Goal: Task Accomplishment & Management: Use online tool/utility

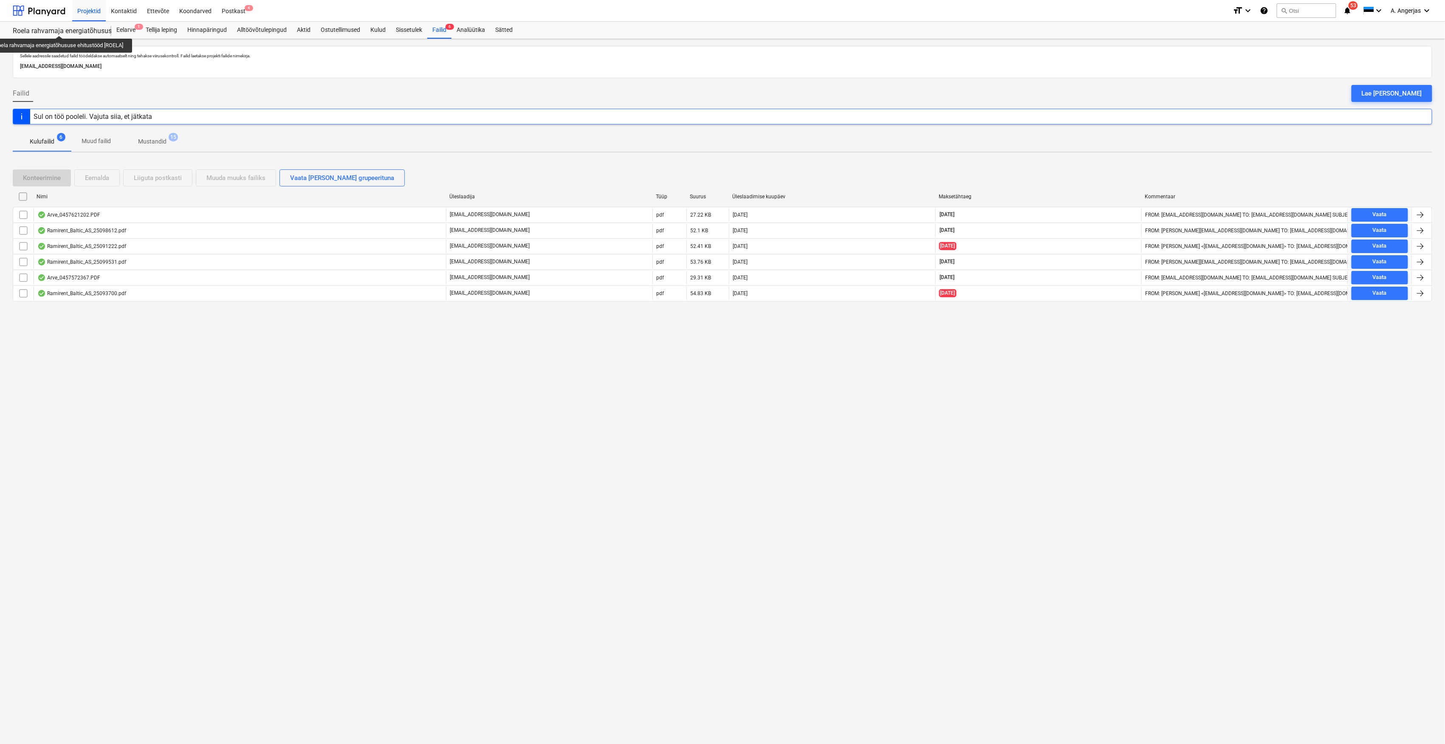
click at [60, 28] on div "Roela rahvamaja energiatõhususe ehitustööd [ROELA]" at bounding box center [57, 31] width 88 height 9
click at [123, 30] on div "Eelarve 1" at bounding box center [125, 30] width 29 height 17
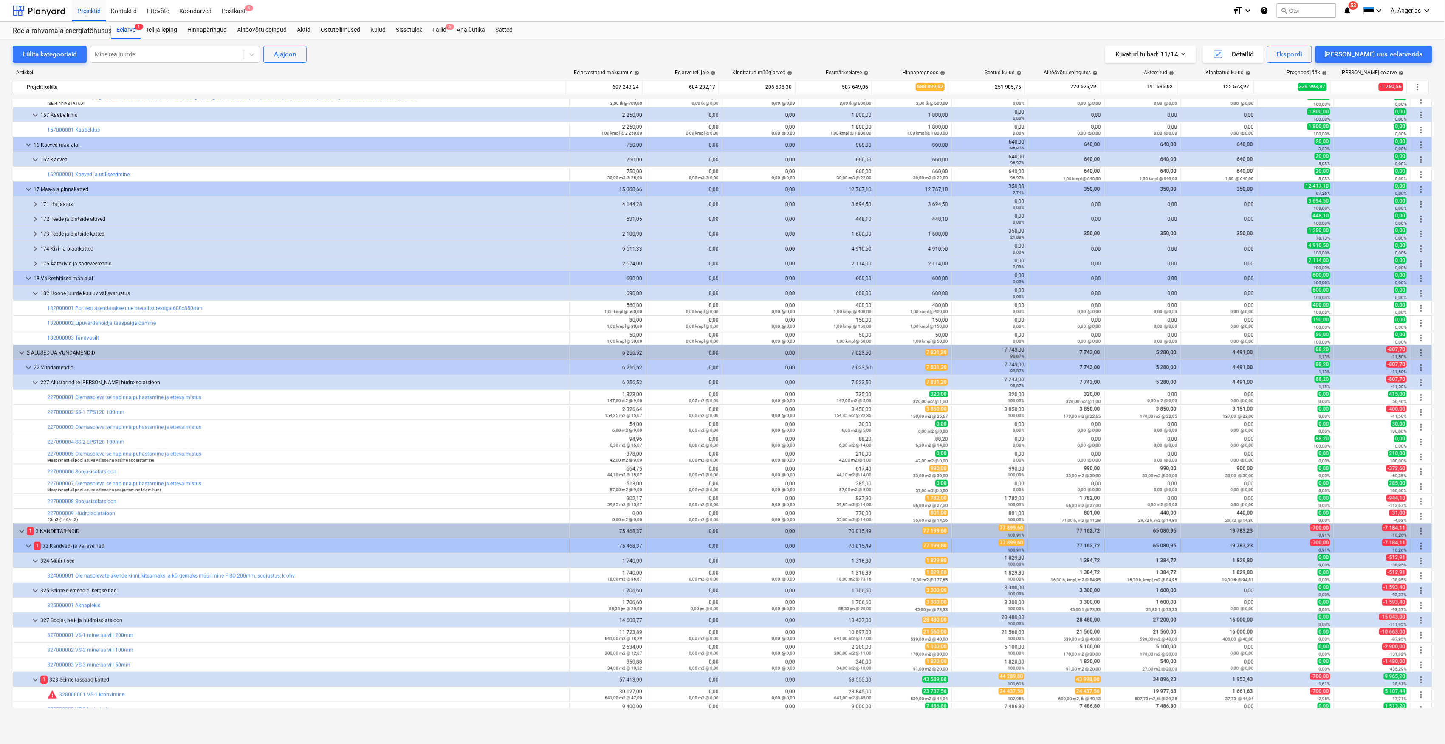
scroll to position [113, 0]
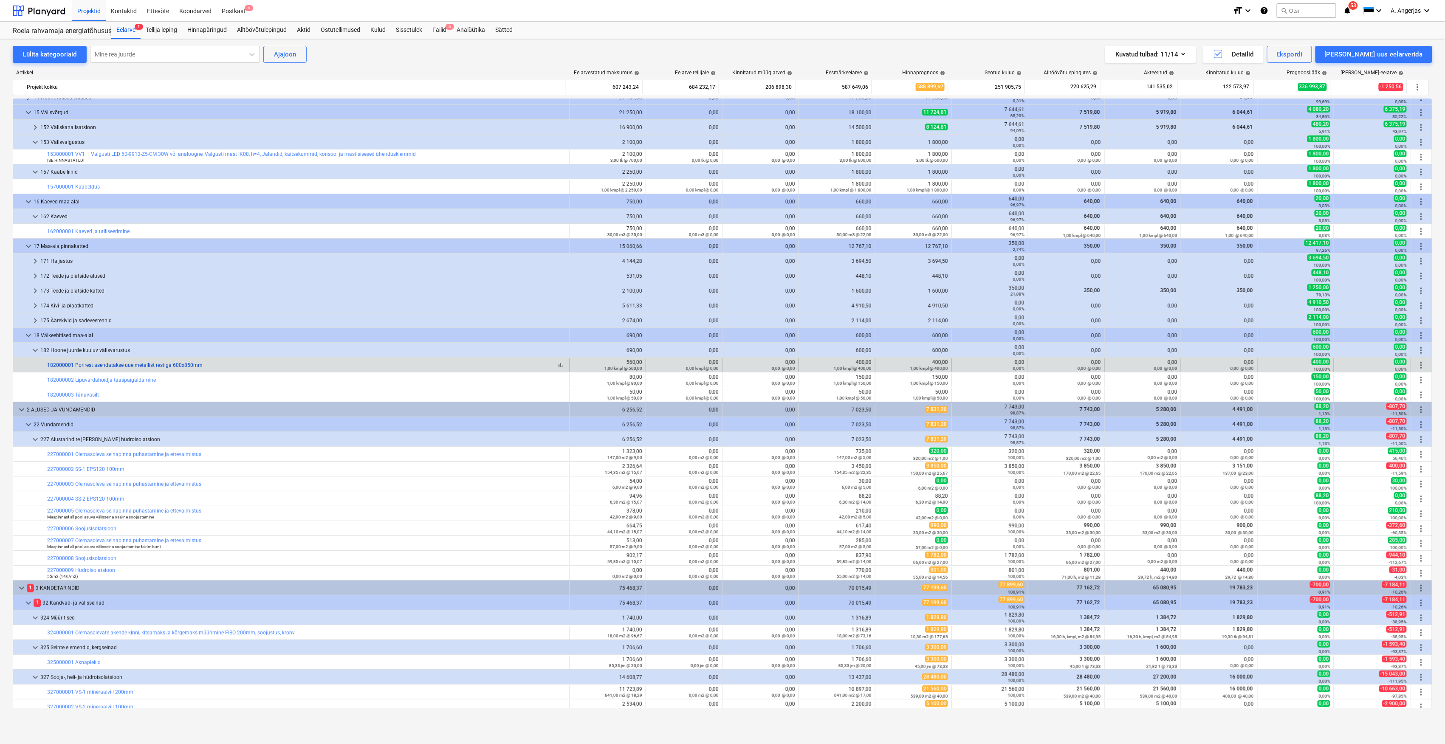
click at [183, 367] on link "182000001 Porirest asendatakse uue metallist restiga 600x850mm" at bounding box center [124, 365] width 155 height 6
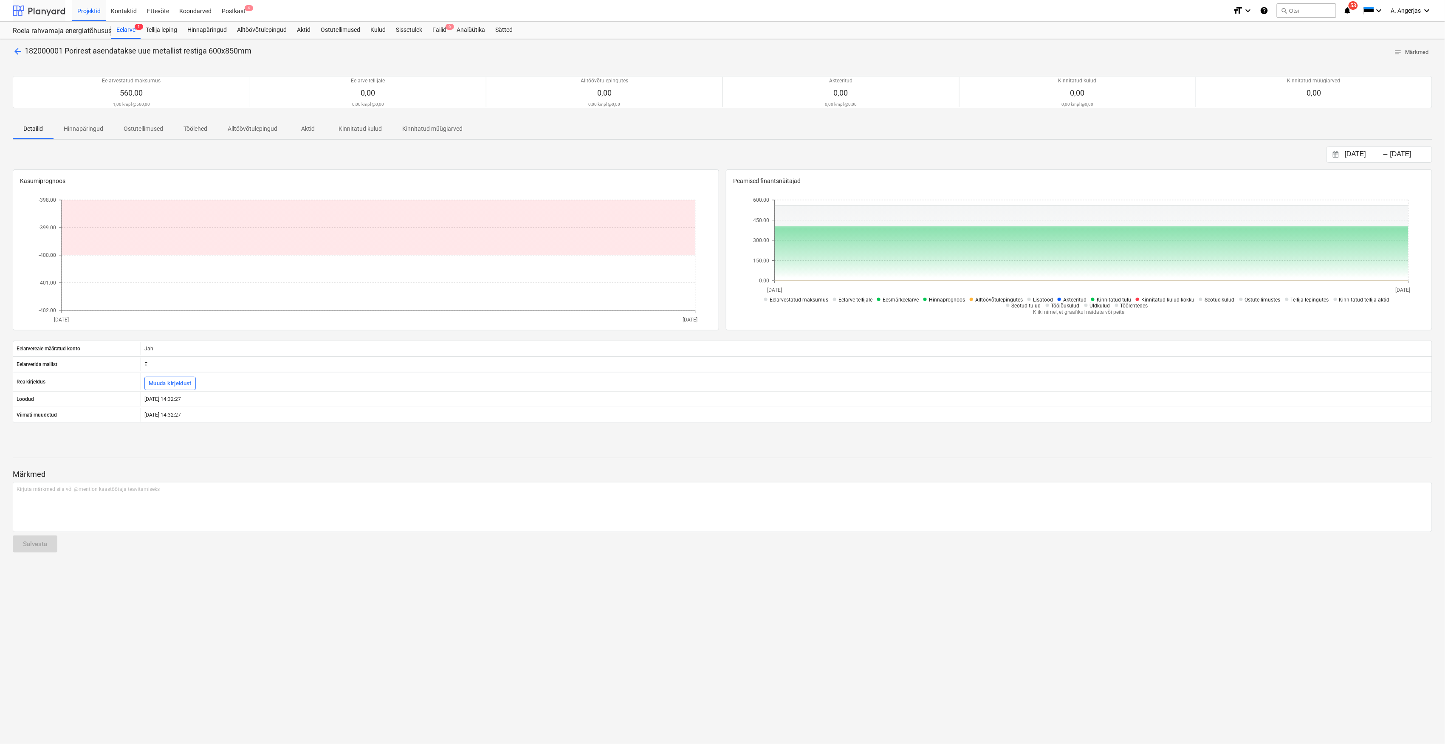
click at [30, 4] on div at bounding box center [39, 10] width 53 height 21
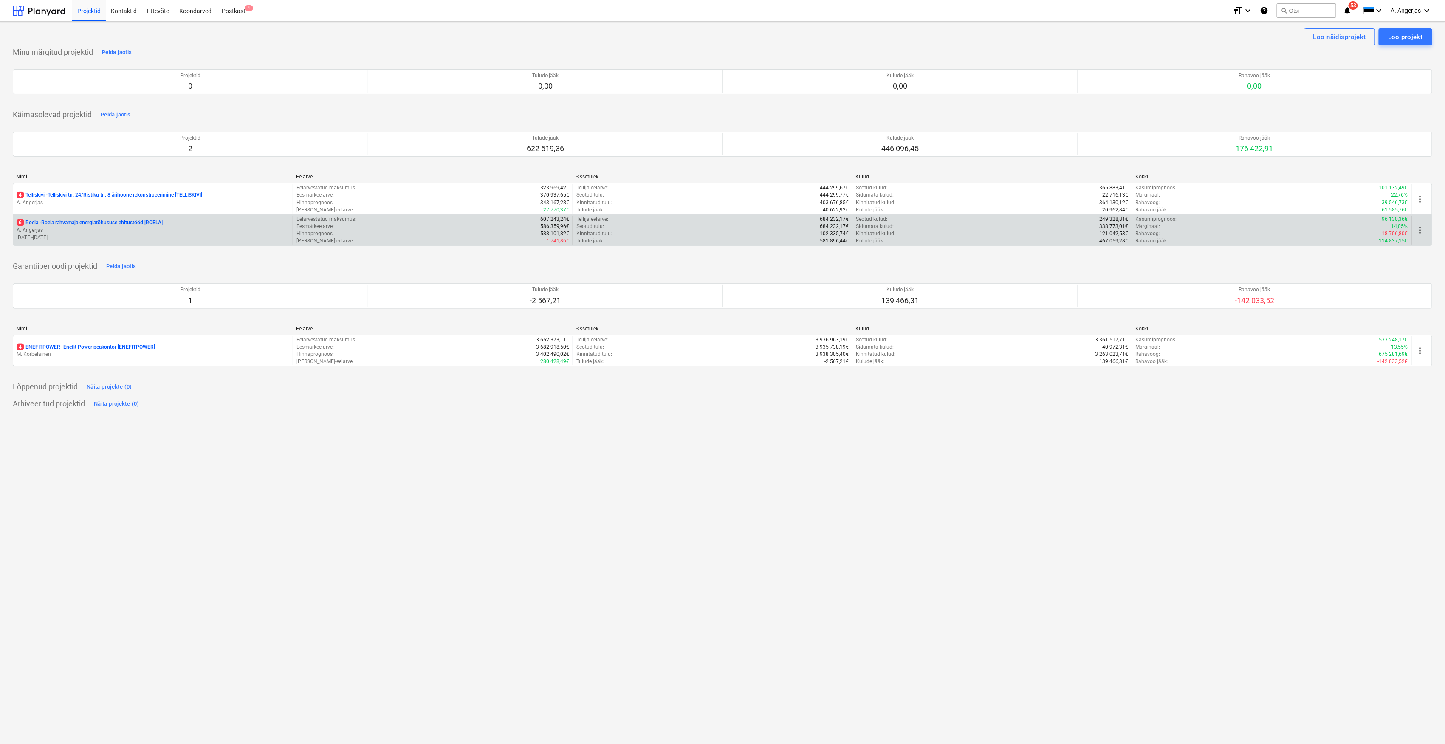
click at [25, 230] on p "A. Angerjas" at bounding box center [153, 230] width 273 height 7
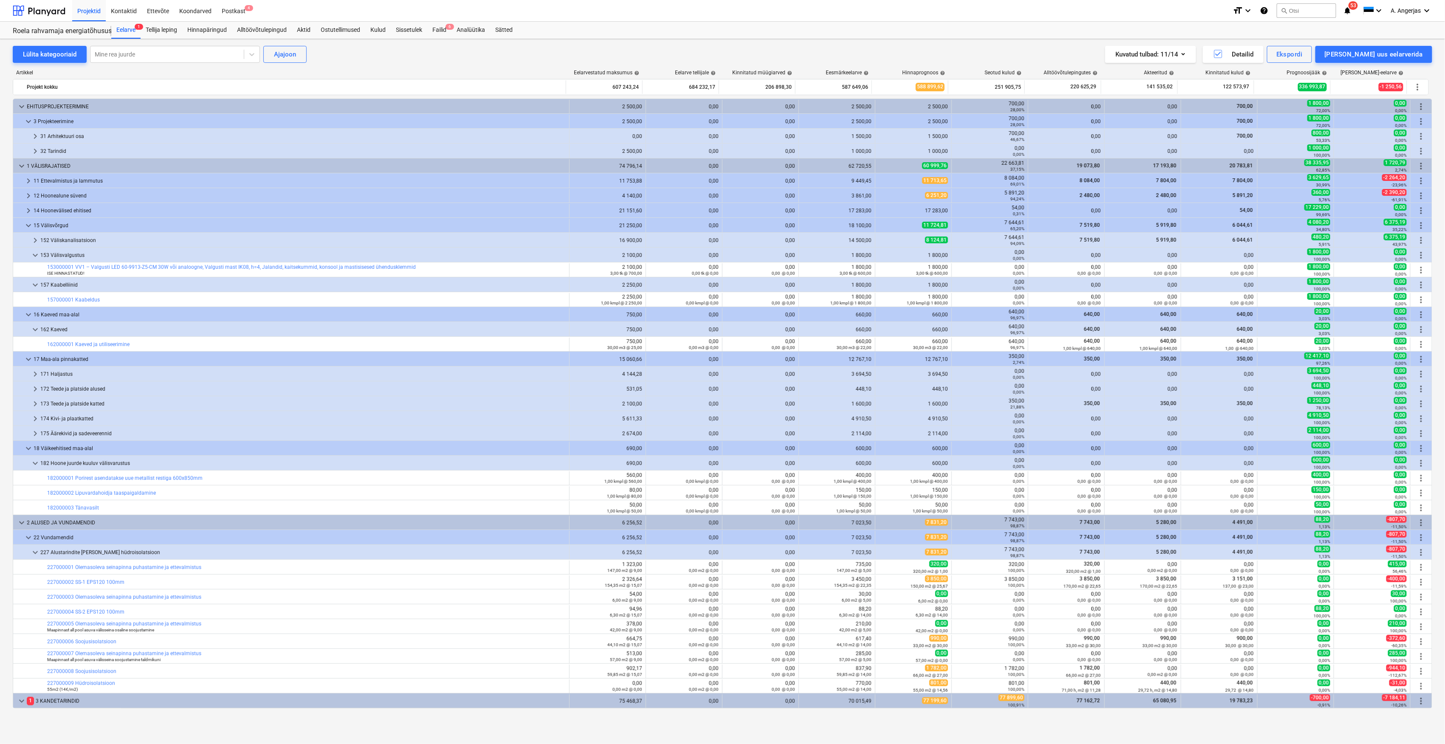
scroll to position [113, 0]
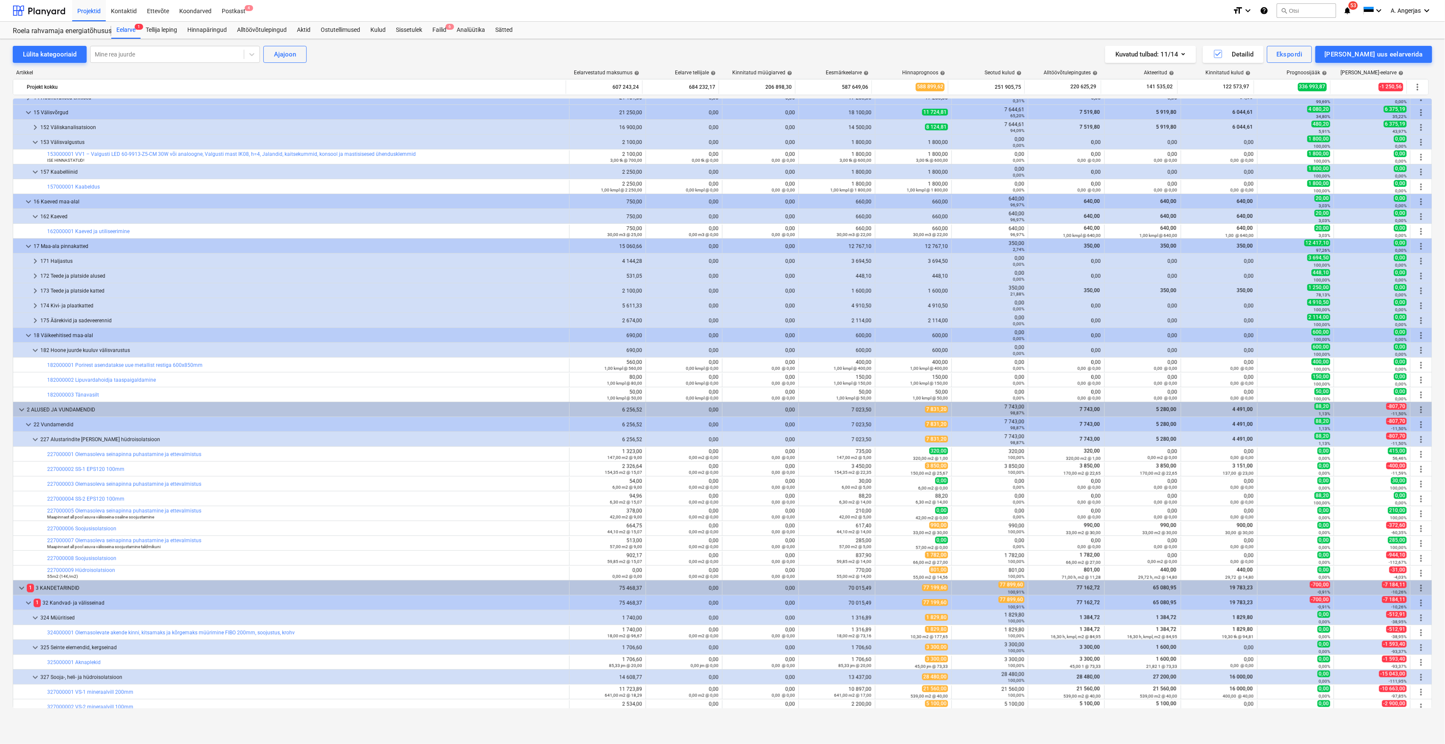
click at [572, 54] on div "Lülita kategooriaid Mine rea juurde Ajajoon Kuvatud tulbad : 11/14 Detailid Eks…" at bounding box center [723, 54] width 1420 height 17
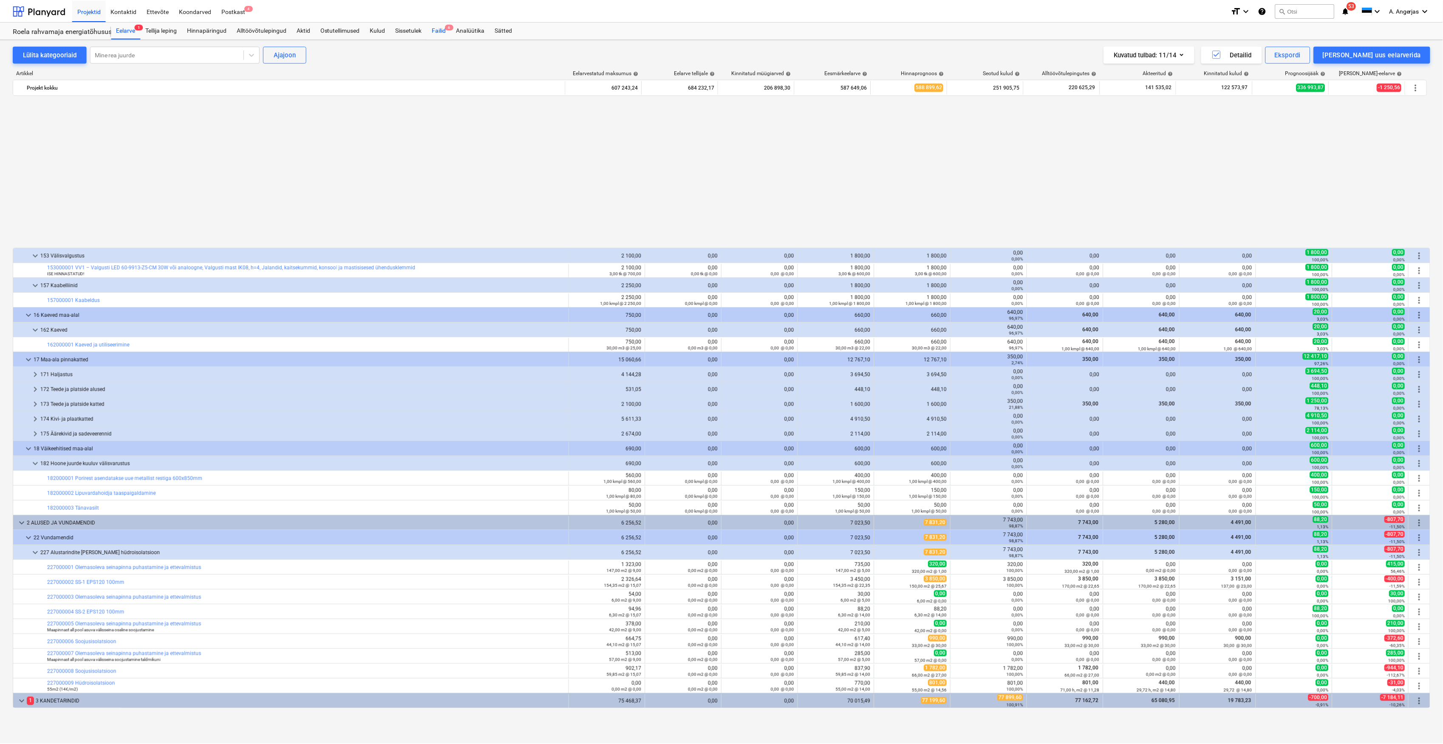
scroll to position [453, 0]
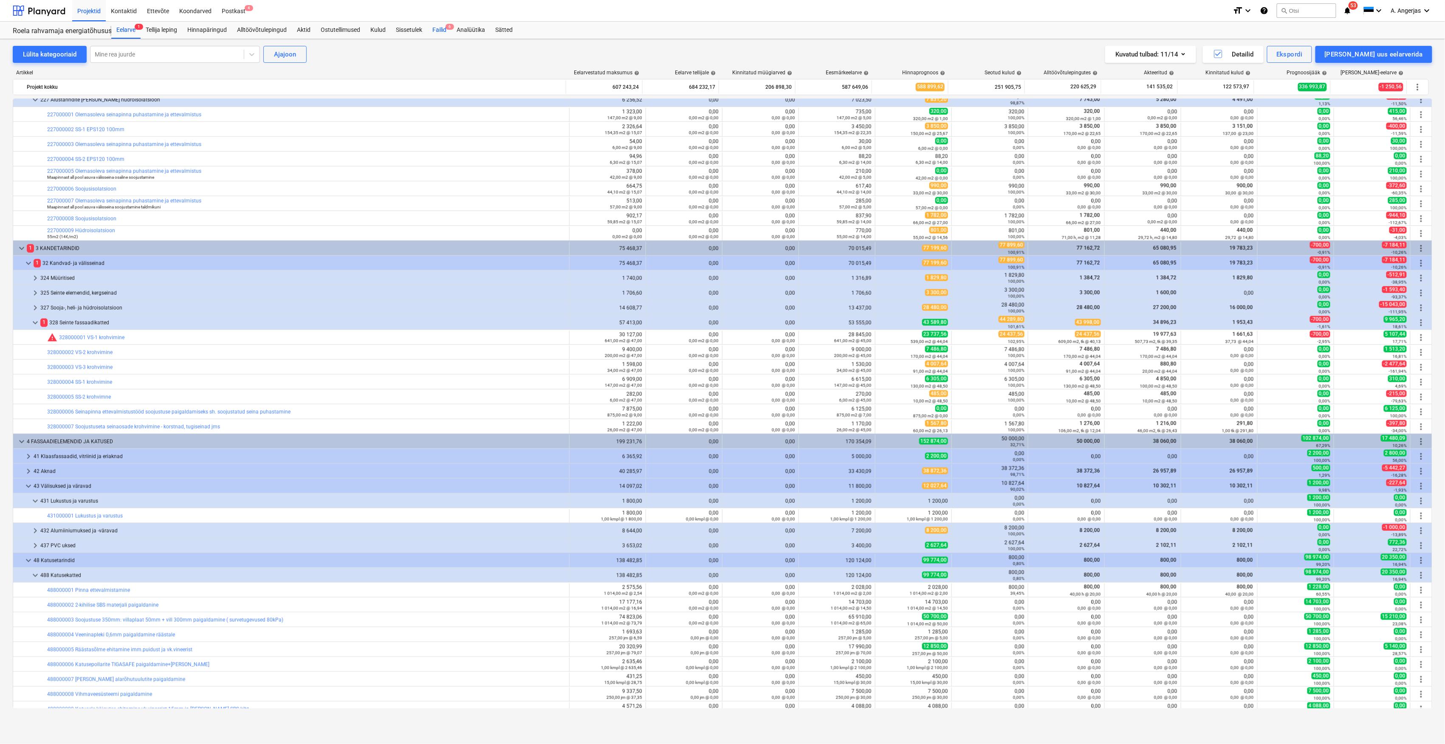
click at [449, 32] on div "Failid 6" at bounding box center [439, 30] width 24 height 17
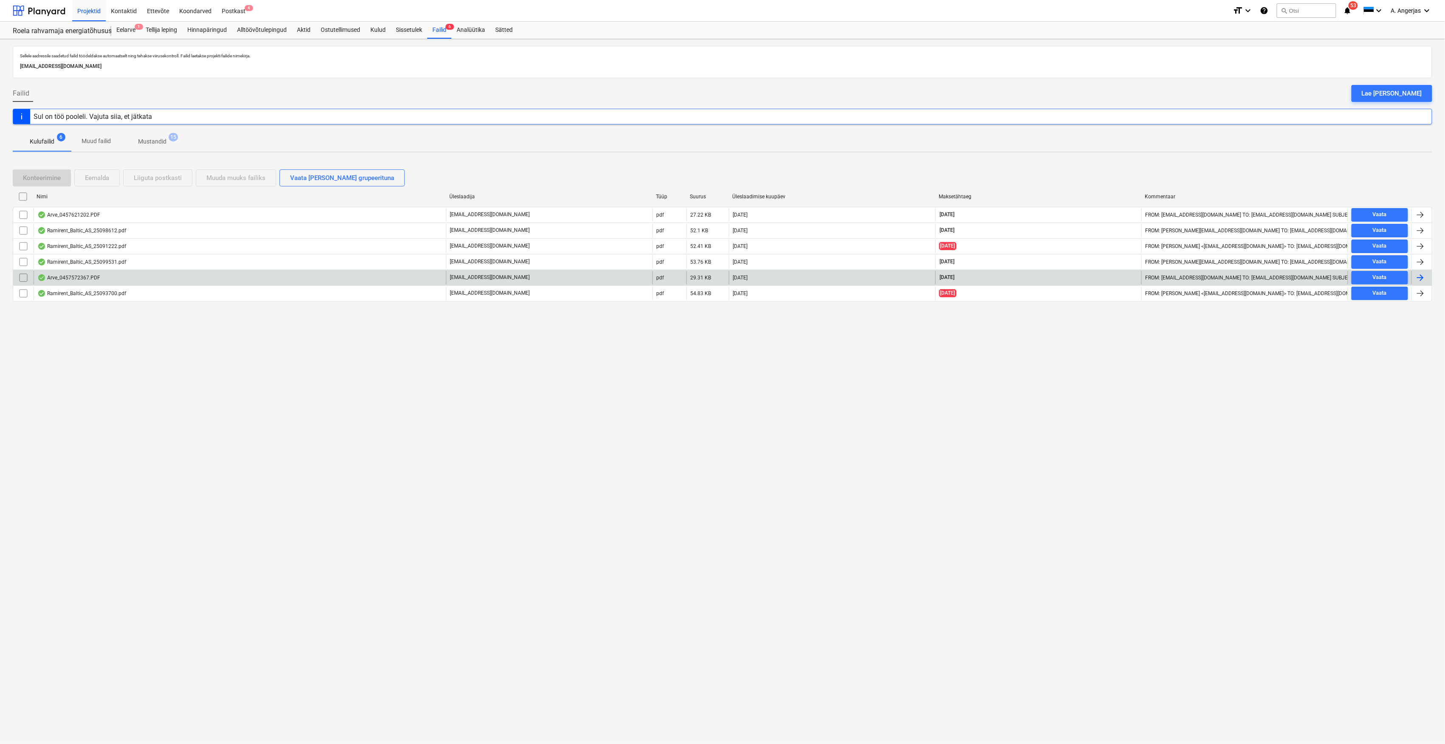
click at [95, 278] on div "Arve_0457572367.PDF" at bounding box center [68, 277] width 63 height 7
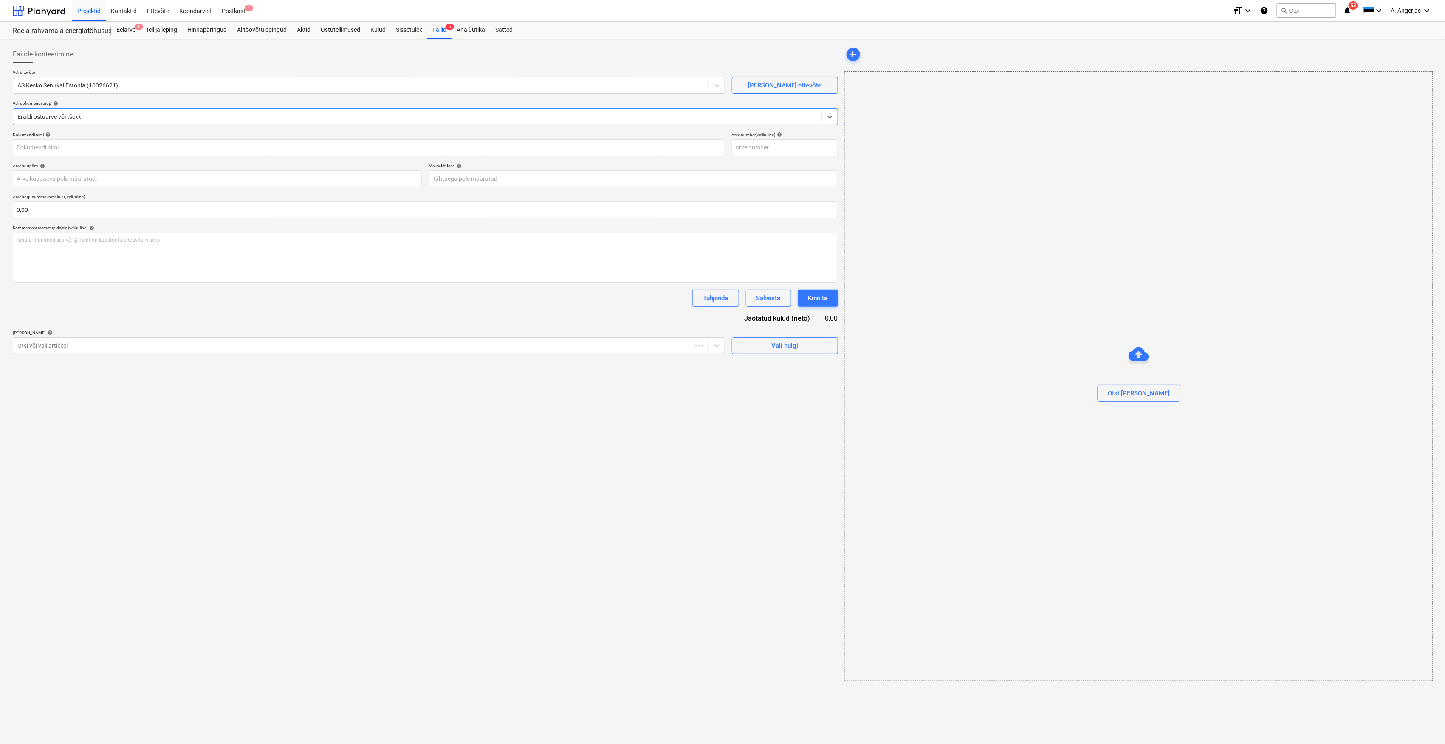
type input "457572367"
type input "[DATE]"
